Goal: Find specific page/section: Find specific page/section

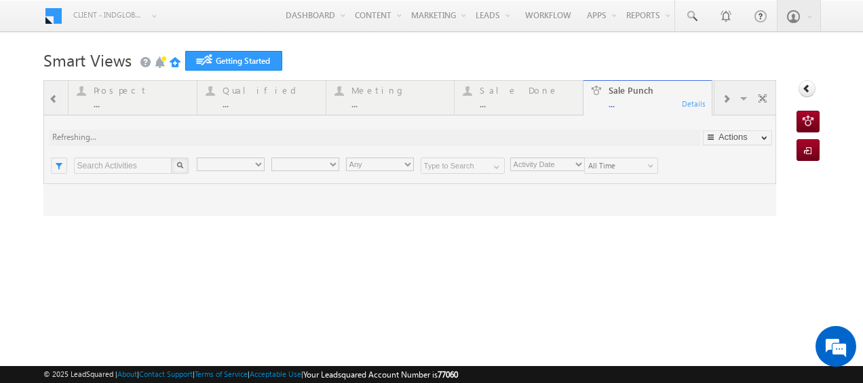
type input "Any Owner"
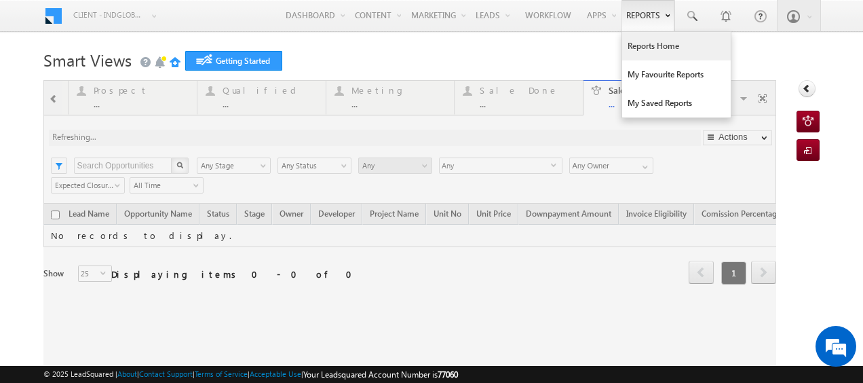
click at [647, 50] on link "Reports Home" at bounding box center [676, 46] width 109 height 28
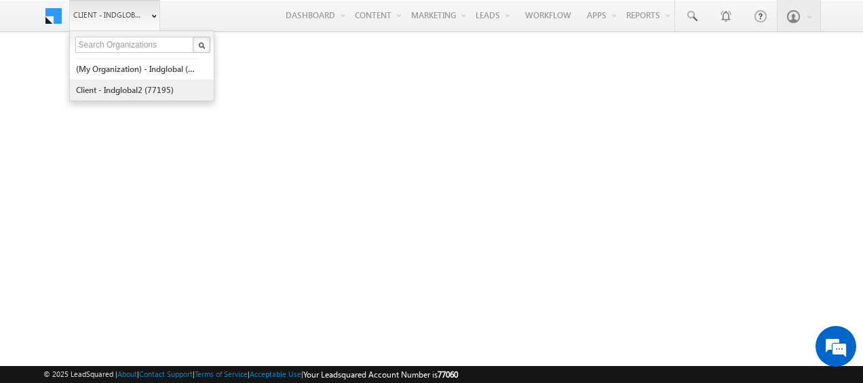
click at [119, 94] on link "Client - indglobal2 (77195)" at bounding box center [137, 89] width 124 height 21
